Goal: Information Seeking & Learning: Learn about a topic

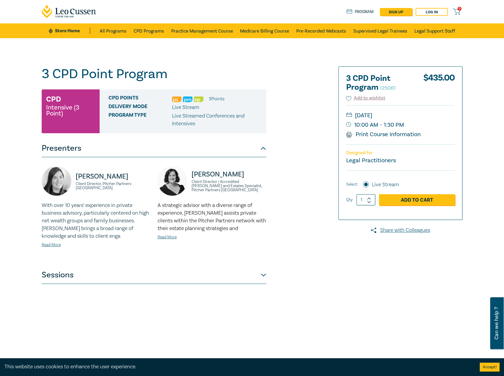
click at [150, 268] on button "Sessions" at bounding box center [154, 275] width 225 height 18
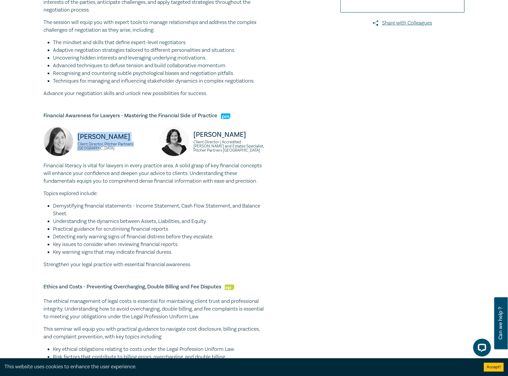
drag, startPoint x: 77, startPoint y: 137, endPoint x: 150, endPoint y: 149, distance: 73.8
click at [150, 149] on div "[PERSON_NAME] Client Director, Pitcher Partners [GEOGRAPHIC_DATA]" at bounding box center [97, 143] width 109 height 35
copy div "[PERSON_NAME] Client Director, Pitcher Partners [GEOGRAPHIC_DATA]"
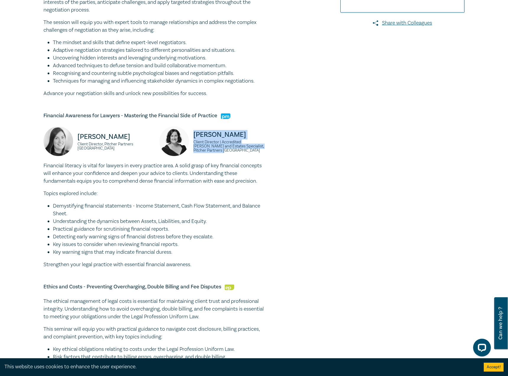
drag, startPoint x: 196, startPoint y: 150, endPoint x: 189, endPoint y: 134, distance: 17.2
click at [189, 134] on div "[PERSON_NAME] Client Director | Accredited [PERSON_NAME] and Estates Specialist…" at bounding box center [213, 143] width 109 height 35
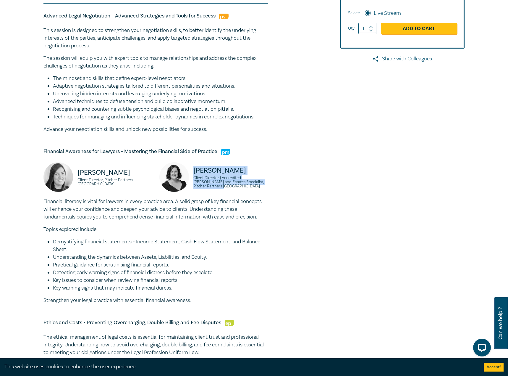
scroll to position [89, 0]
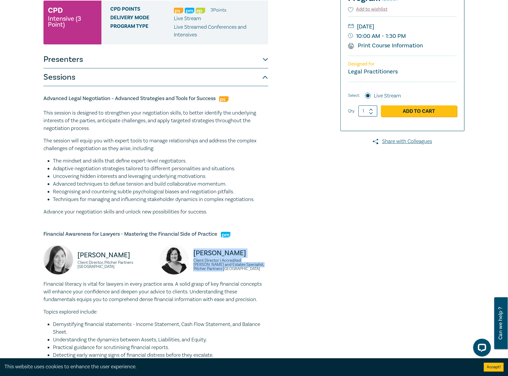
copy div "[PERSON_NAME] Client Director | Accredited [PERSON_NAME] and Estates Specialist…"
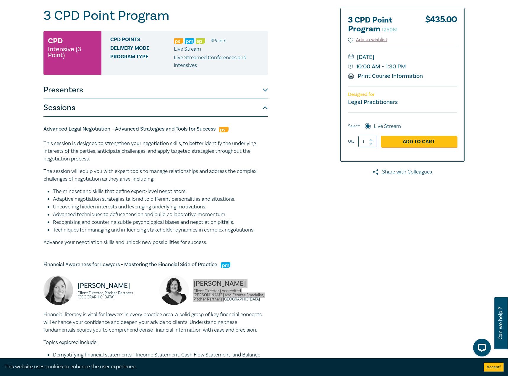
scroll to position [177, 0]
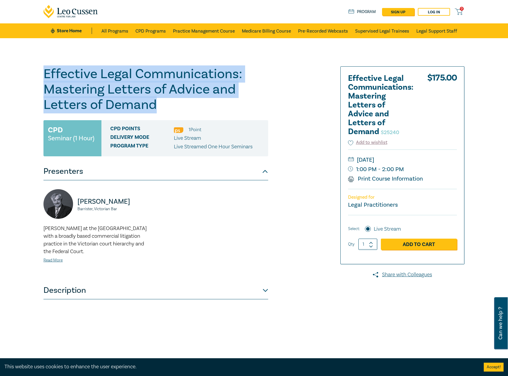
drag, startPoint x: 158, startPoint y: 108, endPoint x: 37, endPoint y: 73, distance: 126.1
click at [37, 73] on div "Effective Legal Communications: Mastering Letters of Advice and Letters of Dema…" at bounding box center [254, 214] width 508 height 352
copy h1 "Effective Legal Communications: Mastering Letters of Advice and Letters of Dema…"
